Goal: Navigation & Orientation: Find specific page/section

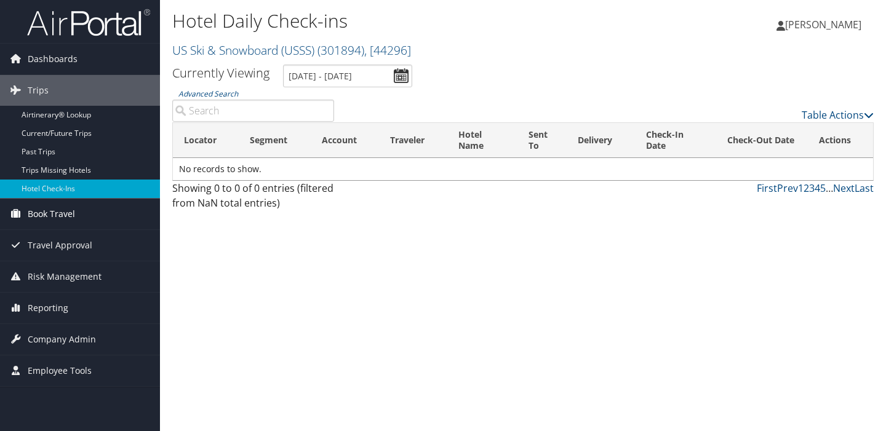
click at [63, 214] on span "Book Travel" at bounding box center [51, 214] width 47 height 31
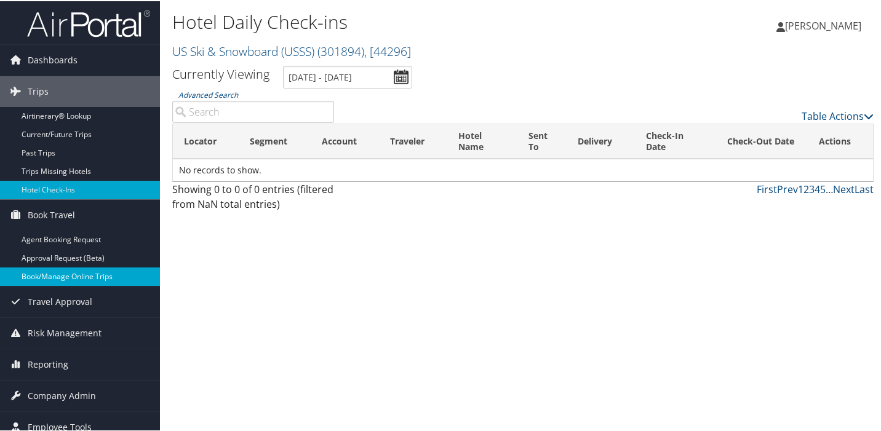
click at [105, 273] on link "Book/Manage Online Trips" at bounding box center [80, 275] width 160 height 18
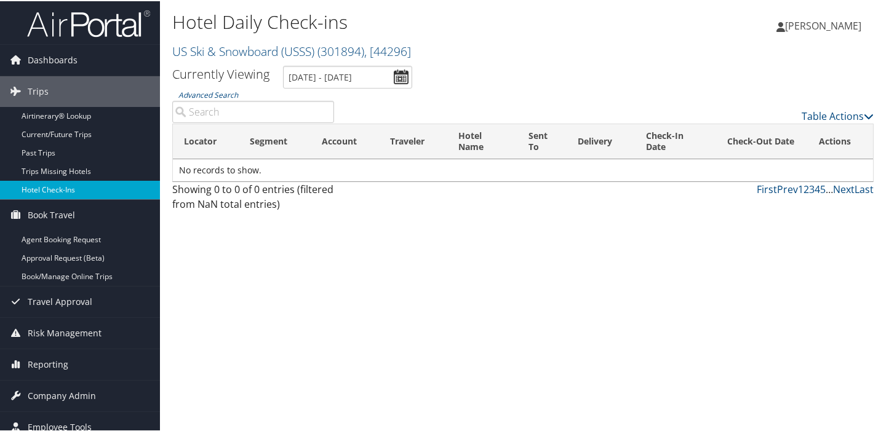
click at [76, 187] on link "Hotel Check-ins" at bounding box center [80, 189] width 160 height 18
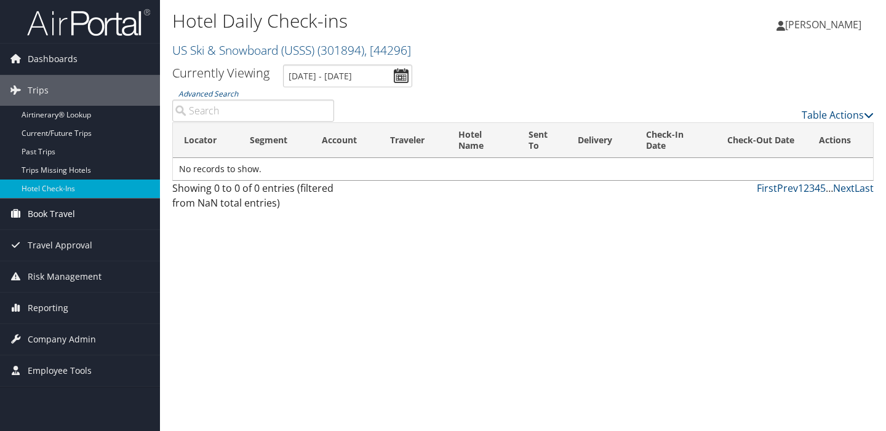
click at [63, 211] on span "Book Travel" at bounding box center [51, 214] width 47 height 31
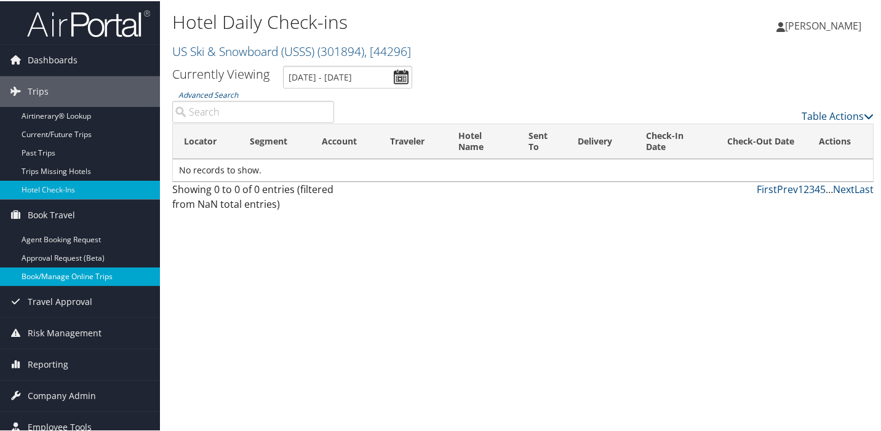
click at [68, 276] on link "Book/Manage Online Trips" at bounding box center [80, 275] width 160 height 18
